Goal: Task Accomplishment & Management: Manage account settings

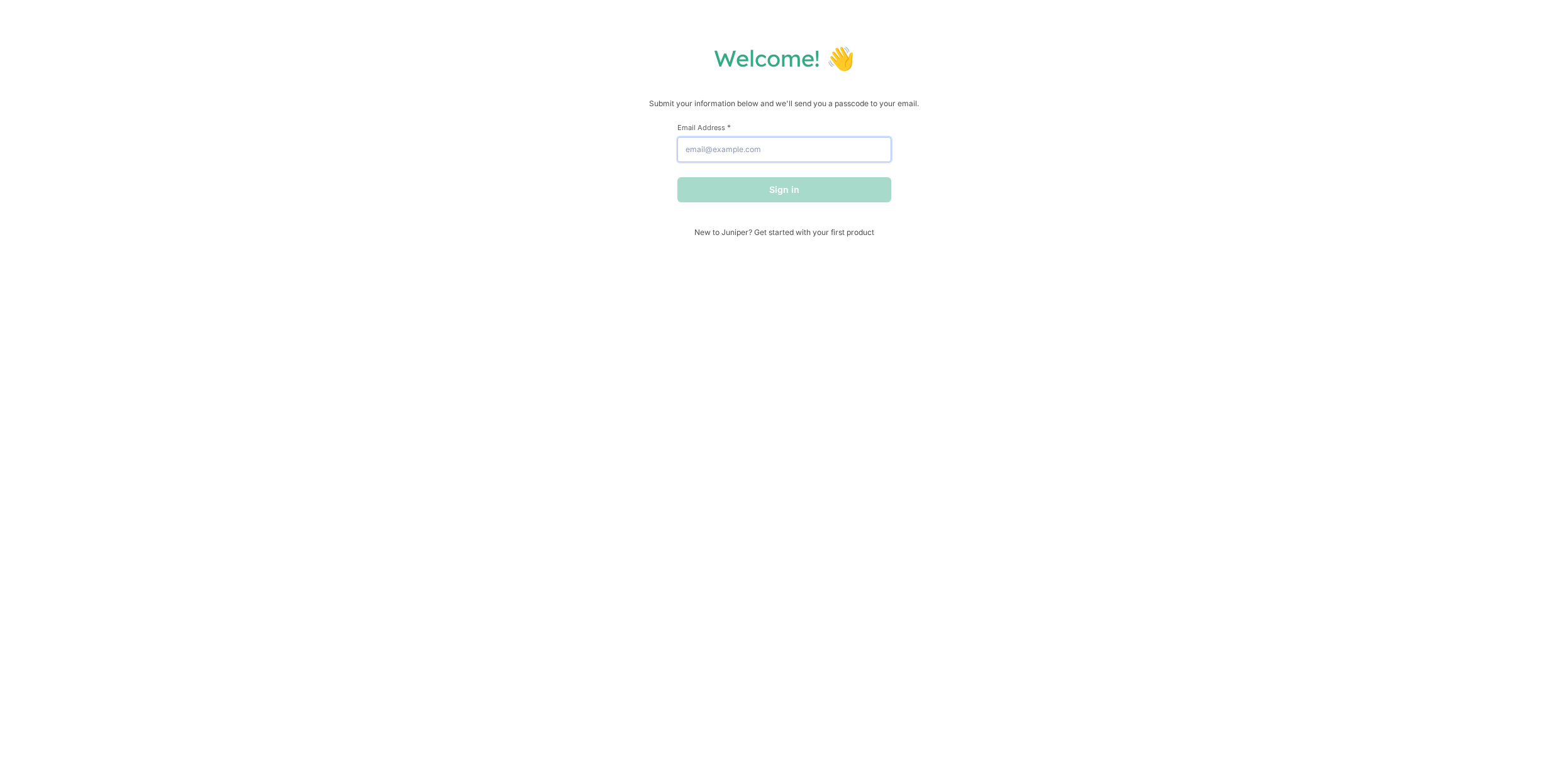
click at [715, 149] on input "Email Address *" at bounding box center [784, 149] width 214 height 25
type input "[EMAIL_ADDRESS][PERSON_NAME][DOMAIN_NAME]"
click at [773, 191] on button "Sign in" at bounding box center [784, 189] width 214 height 25
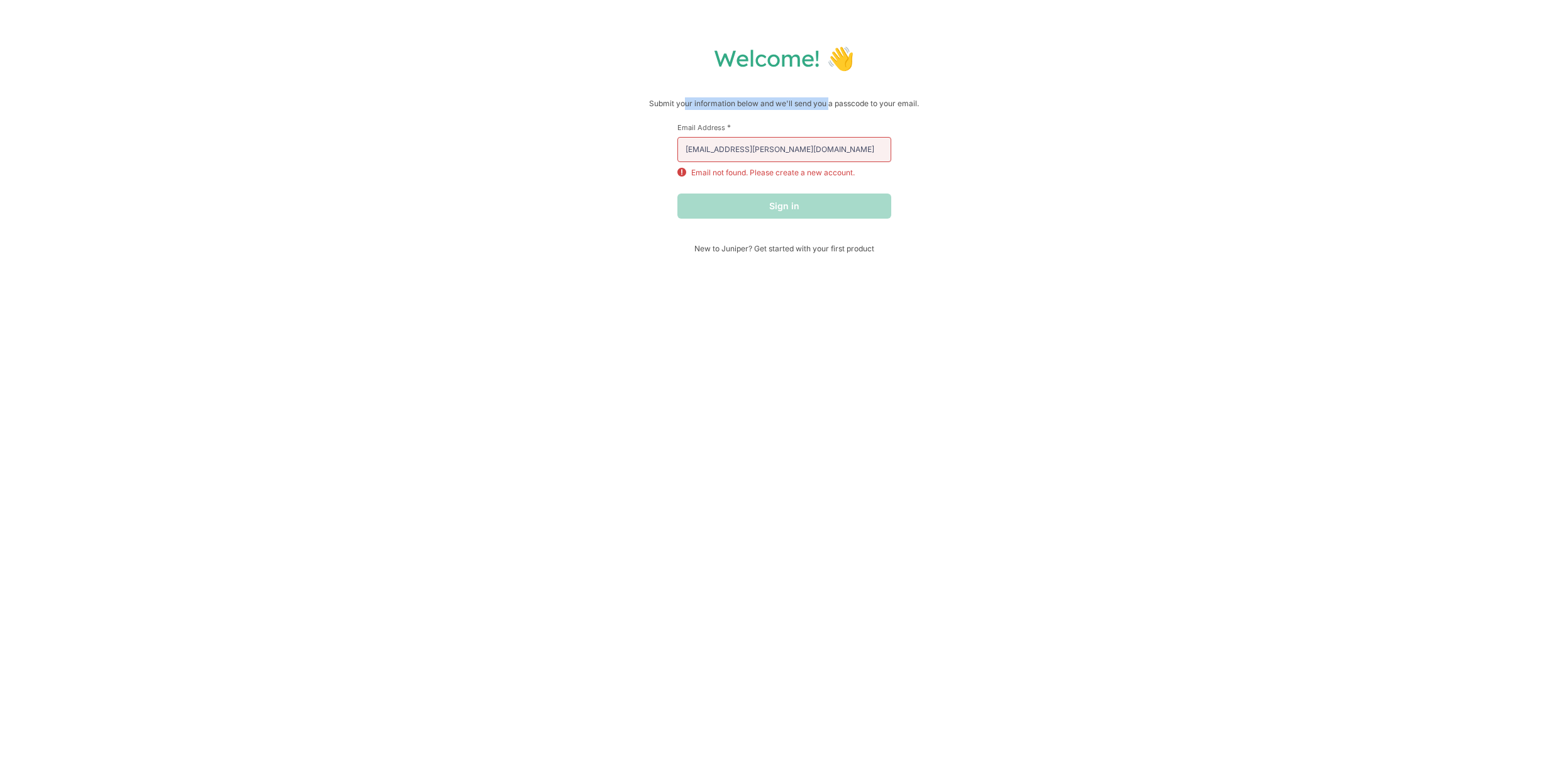
drag, startPoint x: 686, startPoint y: 98, endPoint x: 829, endPoint y: 97, distance: 143.0
click at [829, 97] on div "Welcome! 👋 Submit your information below and we'll send you a passcode to your …" at bounding box center [784, 149] width 1543 height 210
click at [854, 104] on p "Submit your information below and we'll send you a passcode to your email." at bounding box center [784, 103] width 1543 height 12
click at [813, 205] on div "Sign in" at bounding box center [784, 206] width 214 height 25
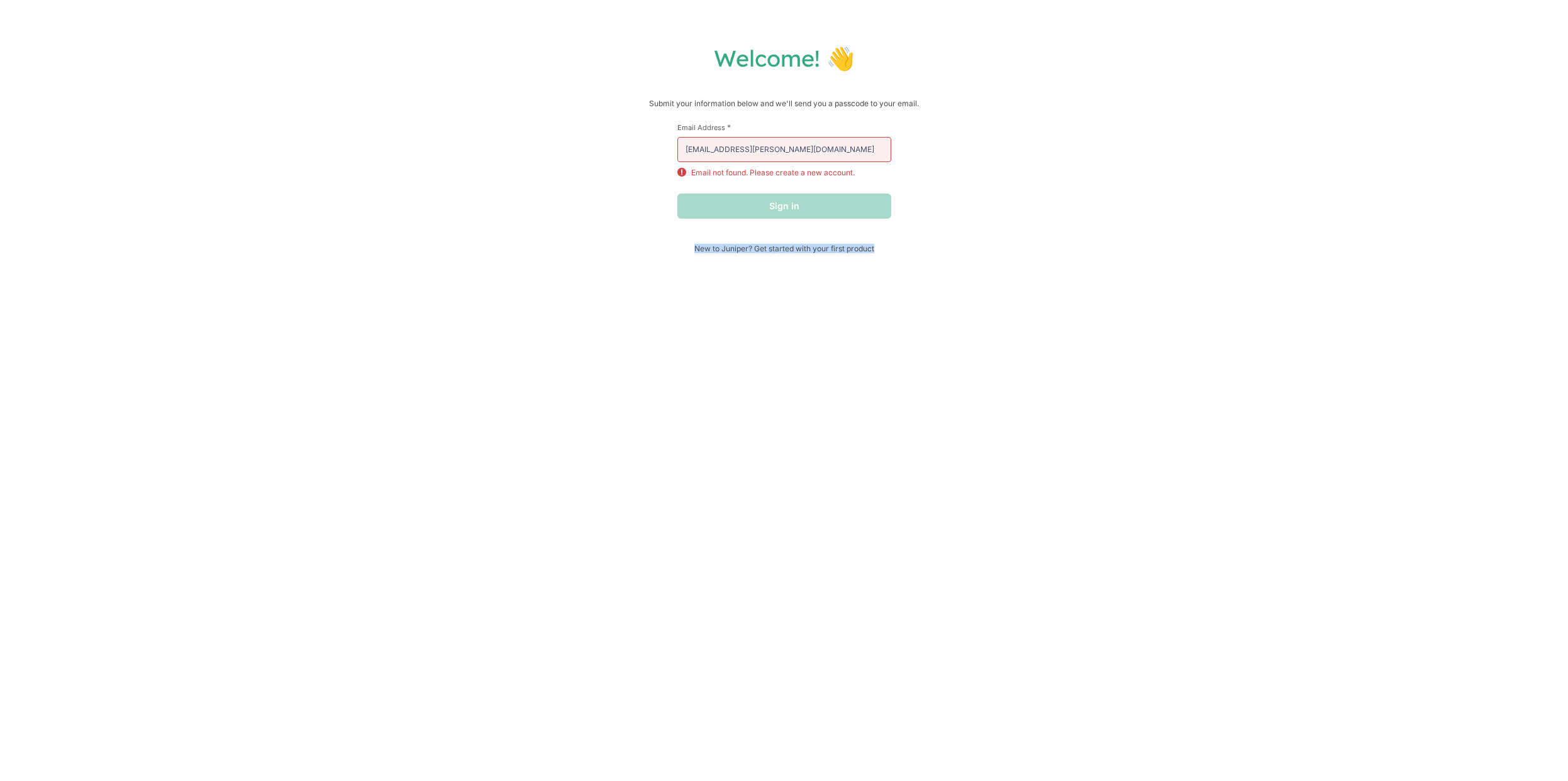
click at [813, 205] on div "Sign in" at bounding box center [784, 206] width 214 height 25
click at [697, 171] on p "Email not found. Please create a new account." at bounding box center [773, 173] width 163 height 12
drag, startPoint x: 707, startPoint y: 146, endPoint x: 809, endPoint y: 145, distance: 102.0
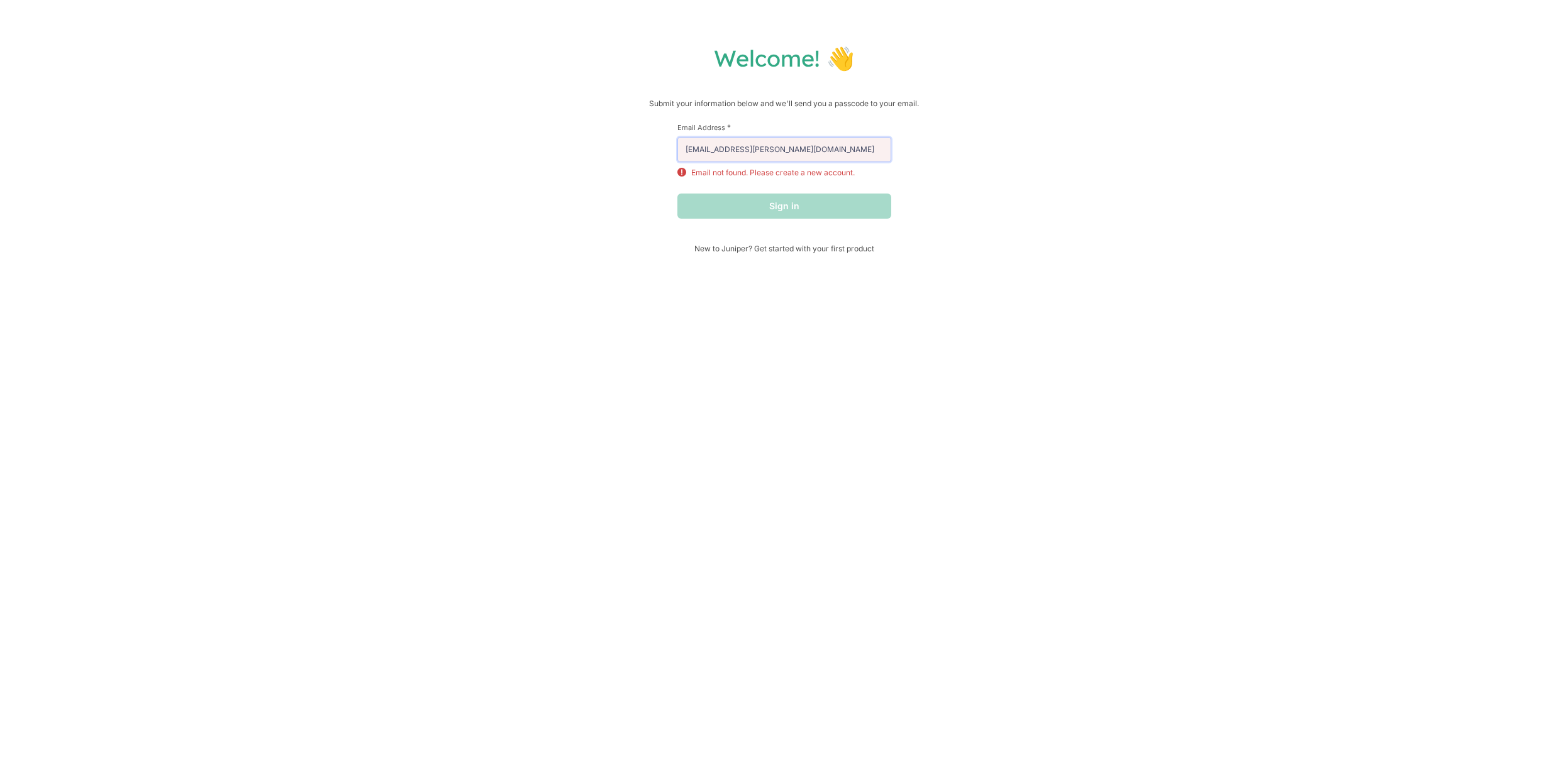
click at [808, 145] on input "[EMAIL_ADDRESS][PERSON_NAME][DOMAIN_NAME]" at bounding box center [784, 149] width 214 height 25
click at [809, 145] on input "[EMAIL_ADDRESS][PERSON_NAME][DOMAIN_NAME]" at bounding box center [784, 149] width 214 height 25
click at [781, 149] on input "[EMAIL_ADDRESS][PERSON_NAME][DOMAIN_NAME]" at bounding box center [784, 149] width 214 height 25
click at [751, 153] on input "[EMAIL_ADDRESS][PERSON_NAME][DOMAIN_NAME]" at bounding box center [784, 149] width 214 height 25
click at [724, 150] on input "[EMAIL_ADDRESS][PERSON_NAME][DOMAIN_NAME]" at bounding box center [784, 149] width 214 height 25
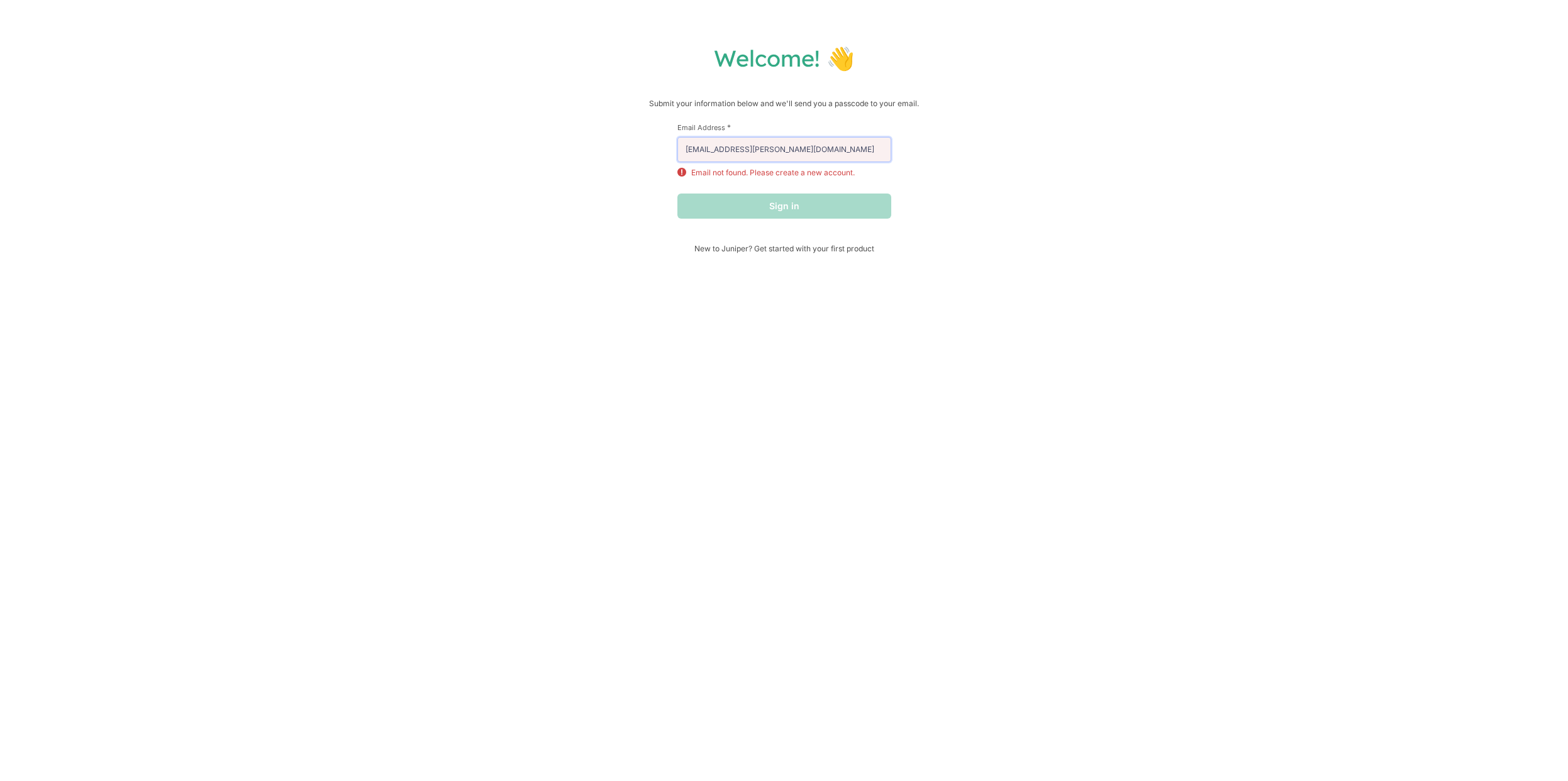
click at [689, 150] on input "[EMAIL_ADDRESS][PERSON_NAME][DOMAIN_NAME]" at bounding box center [784, 149] width 214 height 25
click at [745, 154] on input "[EMAIL_ADDRESS][PERSON_NAME][DOMAIN_NAME]" at bounding box center [784, 149] width 214 height 25
